Goal: Complete application form

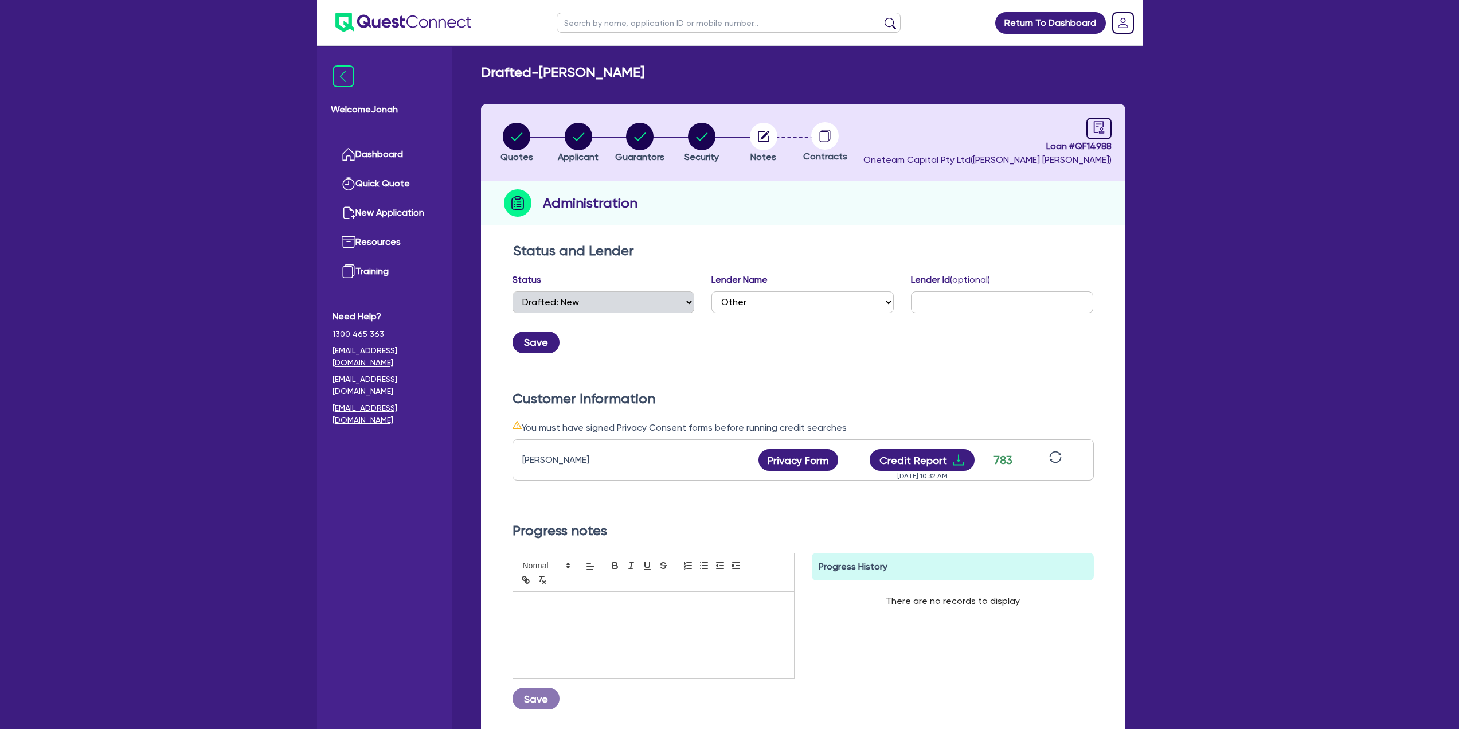
select select "DRAFTED_NEW"
select select "Other"
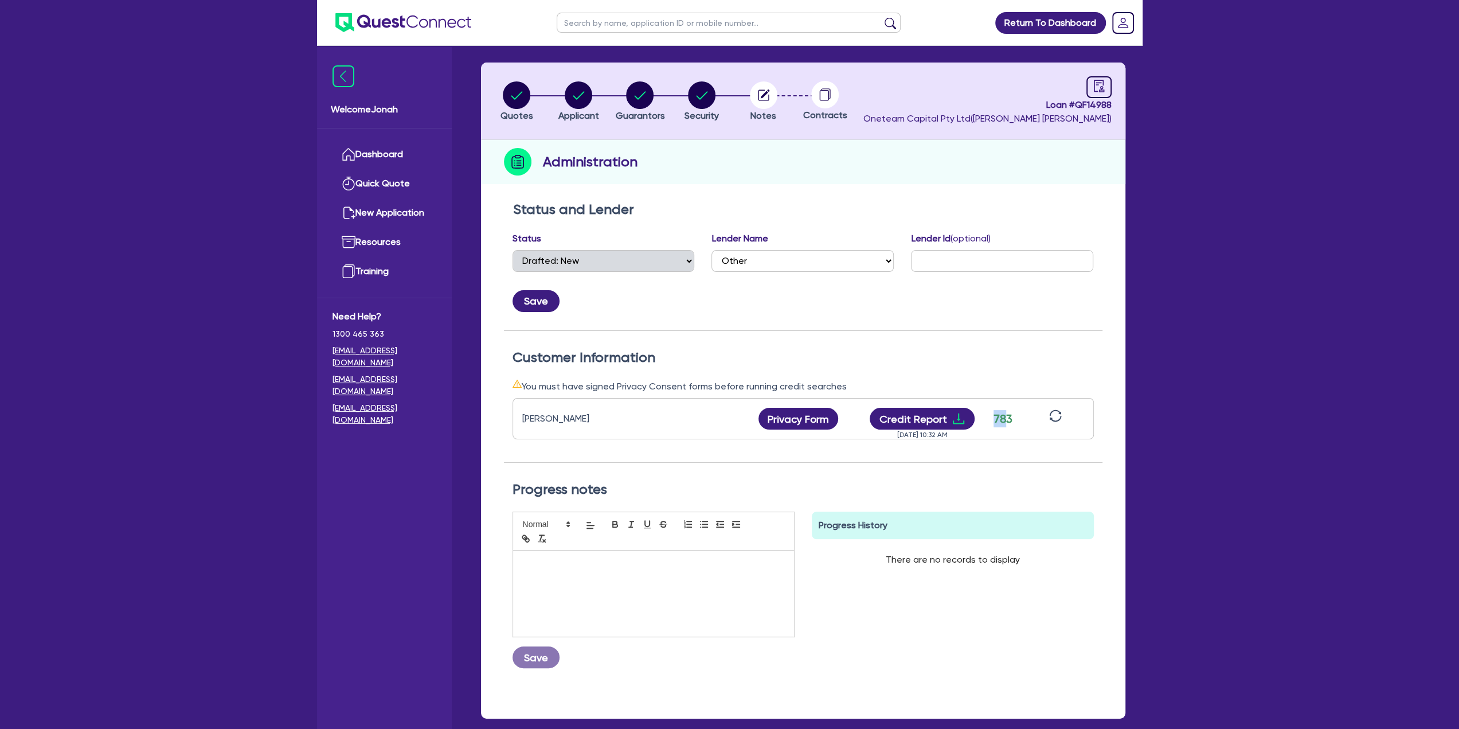
drag, startPoint x: 1006, startPoint y: 416, endPoint x: 995, endPoint y: 419, distance: 11.8
click at [995, 419] on div "783" at bounding box center [1003, 418] width 29 height 17
click at [1002, 414] on div "783" at bounding box center [1003, 418] width 29 height 17
click at [1004, 414] on div "783" at bounding box center [1003, 418] width 29 height 17
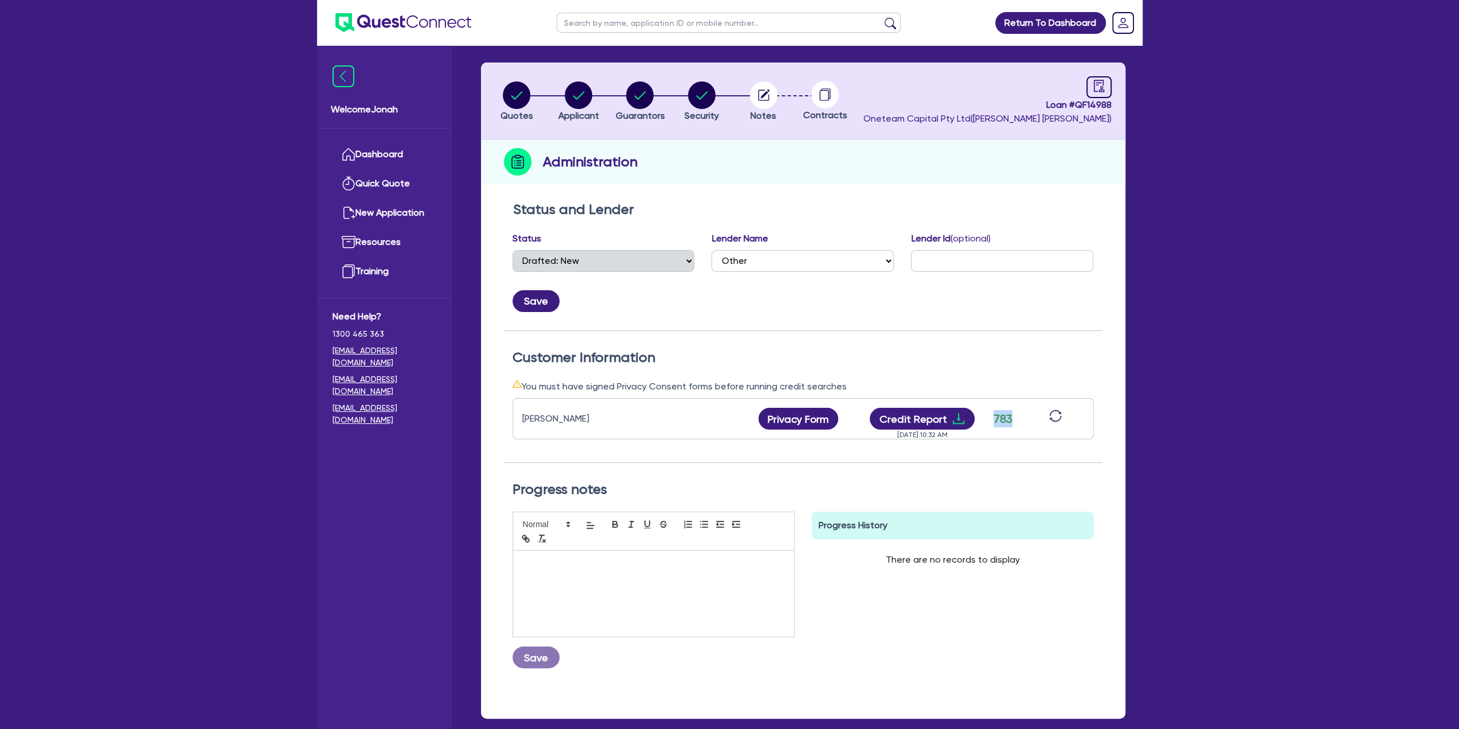
click at [1010, 419] on div "783" at bounding box center [1003, 418] width 29 height 17
click at [1007, 419] on div "783" at bounding box center [1003, 418] width 29 height 17
click at [1014, 401] on div "[PERSON_NAME] Privacy Form Privacy form logs Close Send new privacy form? You h…" at bounding box center [803, 418] width 581 height 41
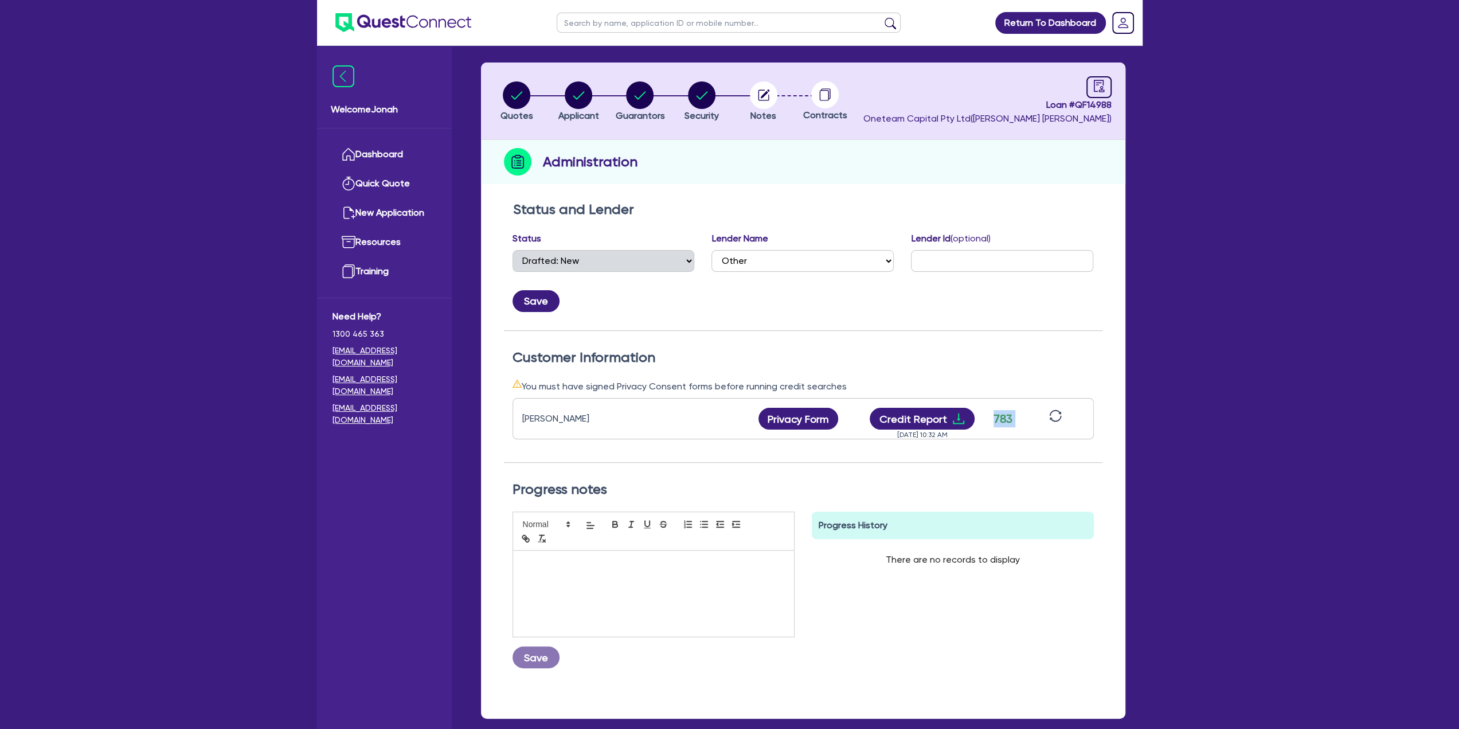
click at [1006, 420] on div "783" at bounding box center [1003, 418] width 29 height 17
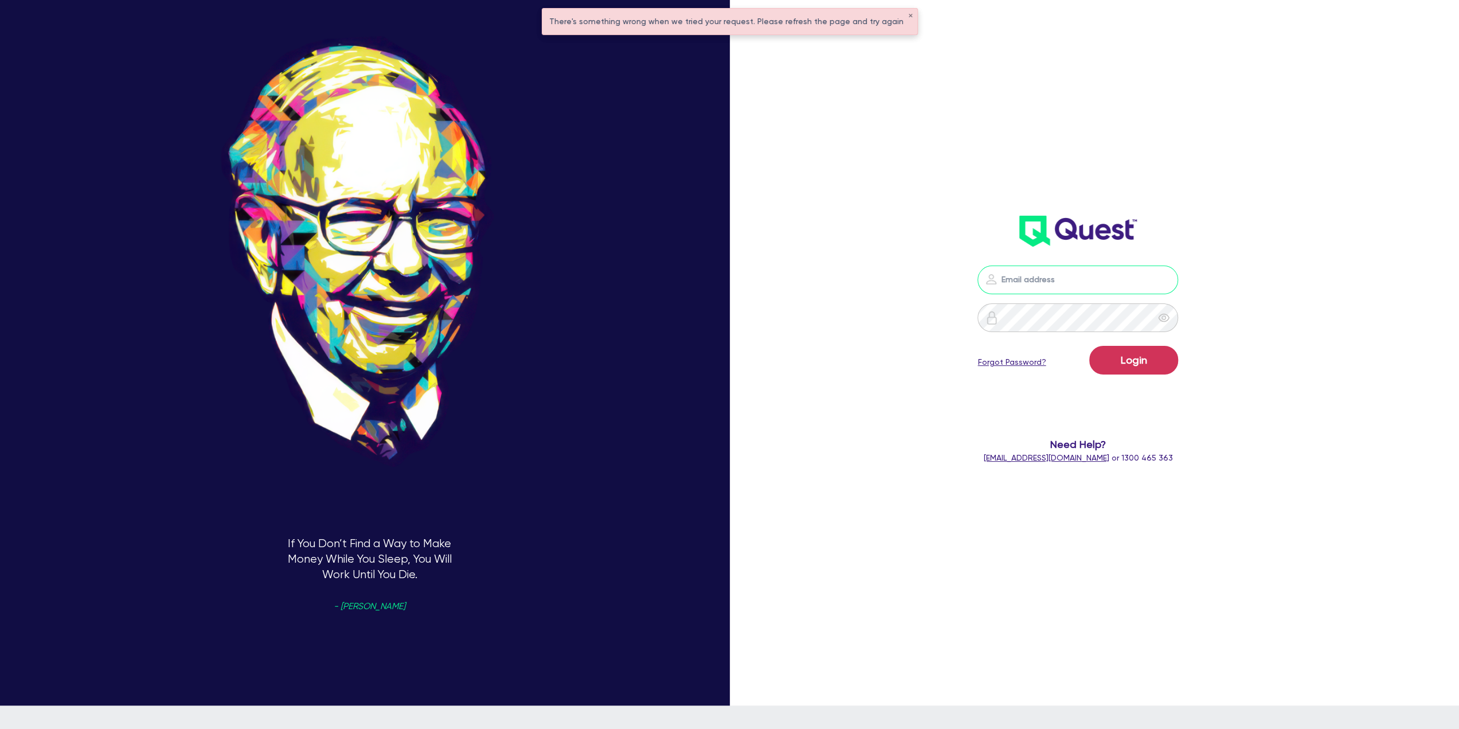
type input "[PERSON_NAME][EMAIL_ADDRESS][PERSON_NAME][DOMAIN_NAME]"
